Goal: Transaction & Acquisition: Purchase product/service

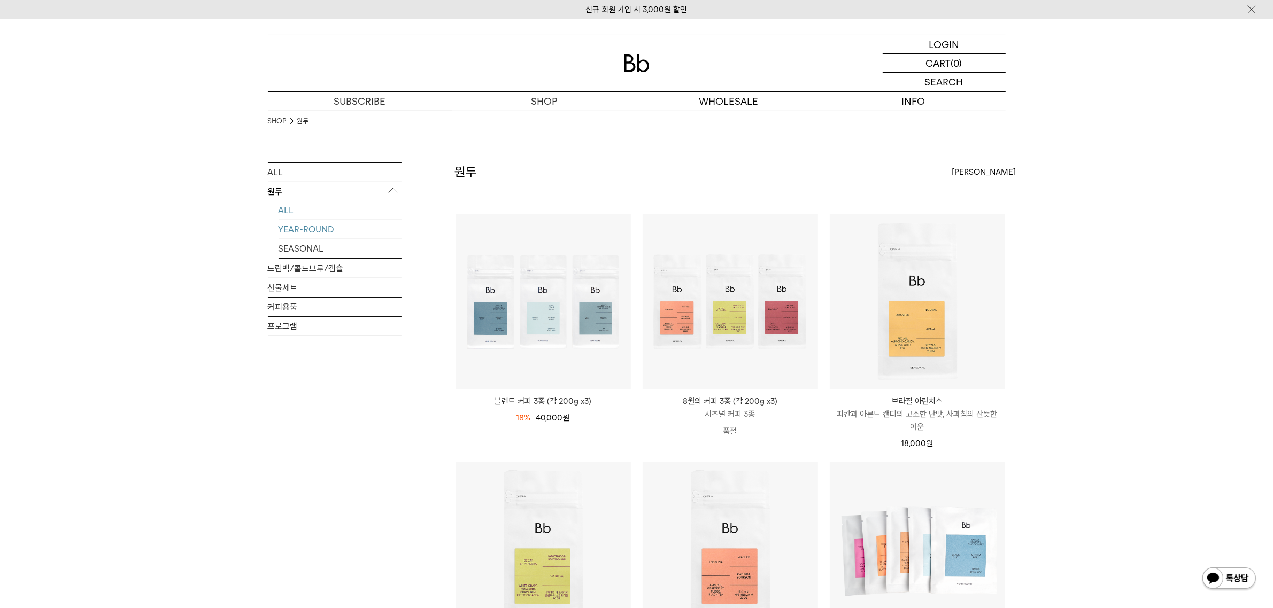
click at [319, 226] on link "YEAR-ROUND" at bounding box center [339, 229] width 123 height 19
